Goal: Task Accomplishment & Management: Manage account settings

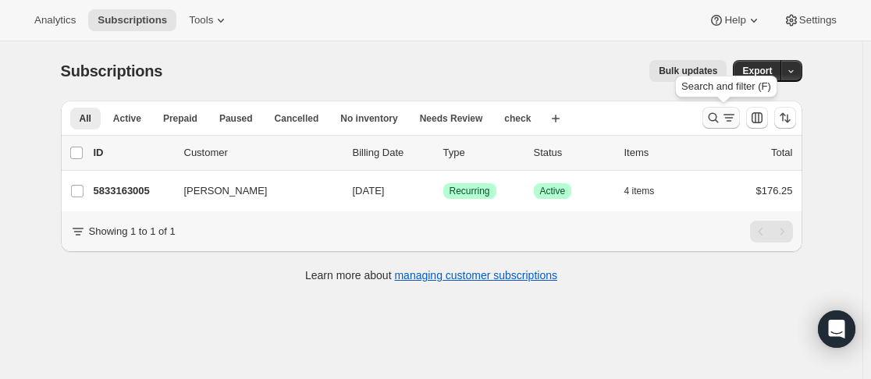
click at [714, 117] on icon "Search and filter results" at bounding box center [714, 118] width 16 height 16
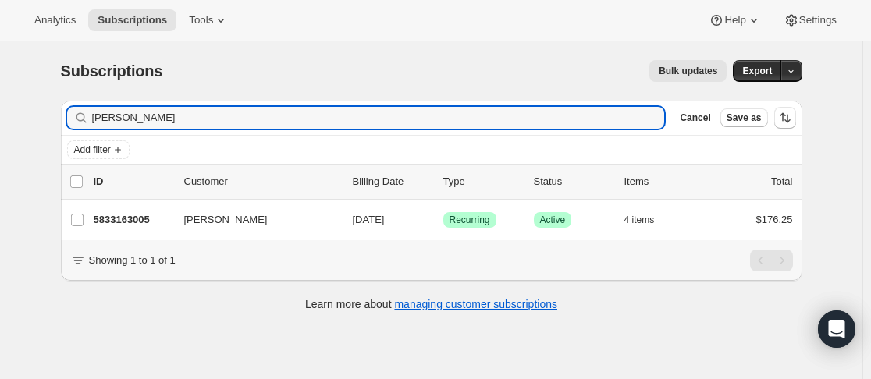
drag, startPoint x: 154, startPoint y: 119, endPoint x: 80, endPoint y: 118, distance: 73.4
click at [80, 118] on div "WALLIS Clear" at bounding box center [366, 118] width 598 height 22
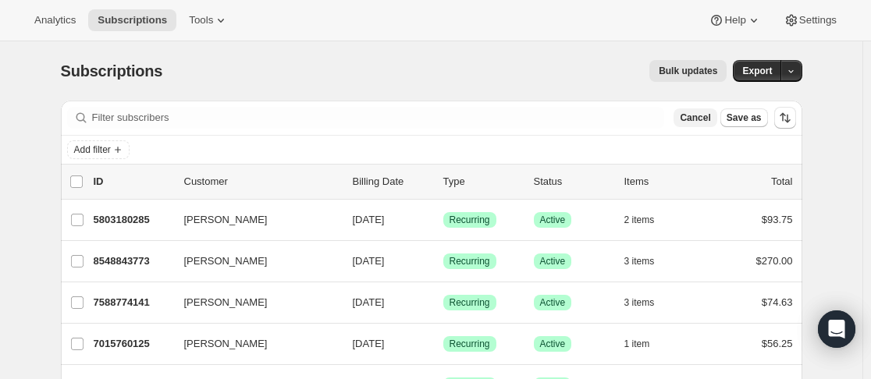
click at [697, 121] on span "Cancel" at bounding box center [695, 118] width 30 height 12
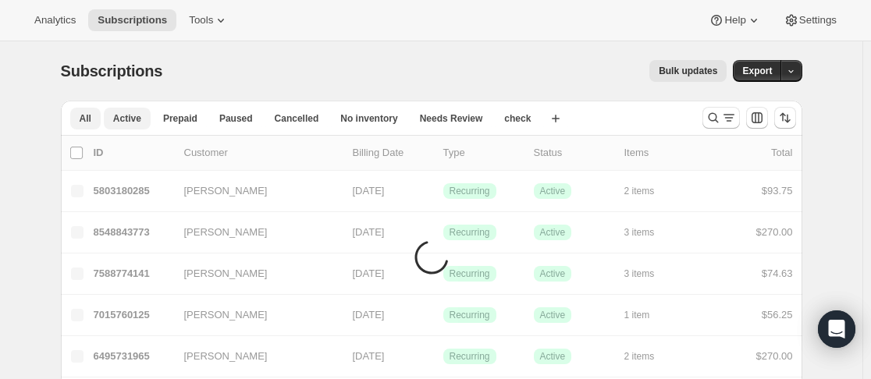
click at [131, 121] on span "Active" at bounding box center [127, 118] width 28 height 12
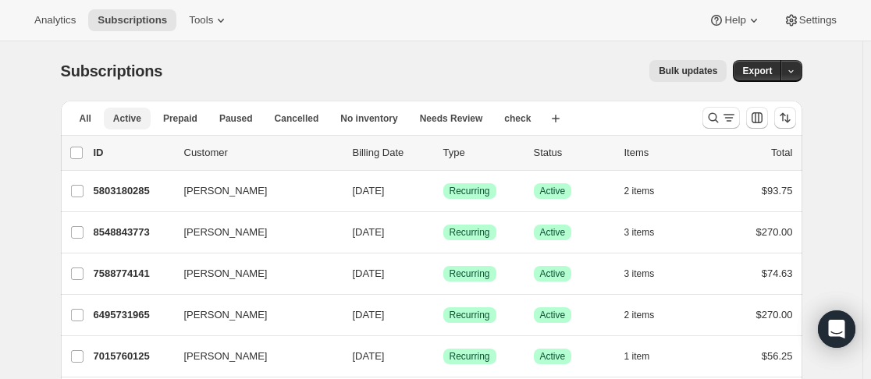
click at [143, 122] on button "Active" at bounding box center [127, 119] width 47 height 22
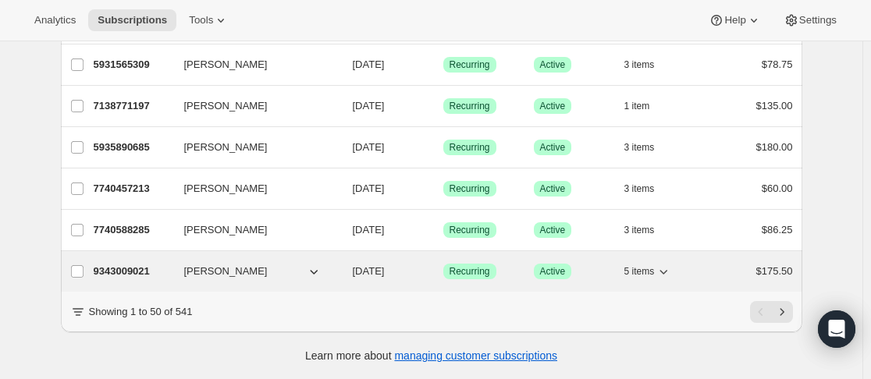
scroll to position [1959, 0]
